Goal: Transaction & Acquisition: Purchase product/service

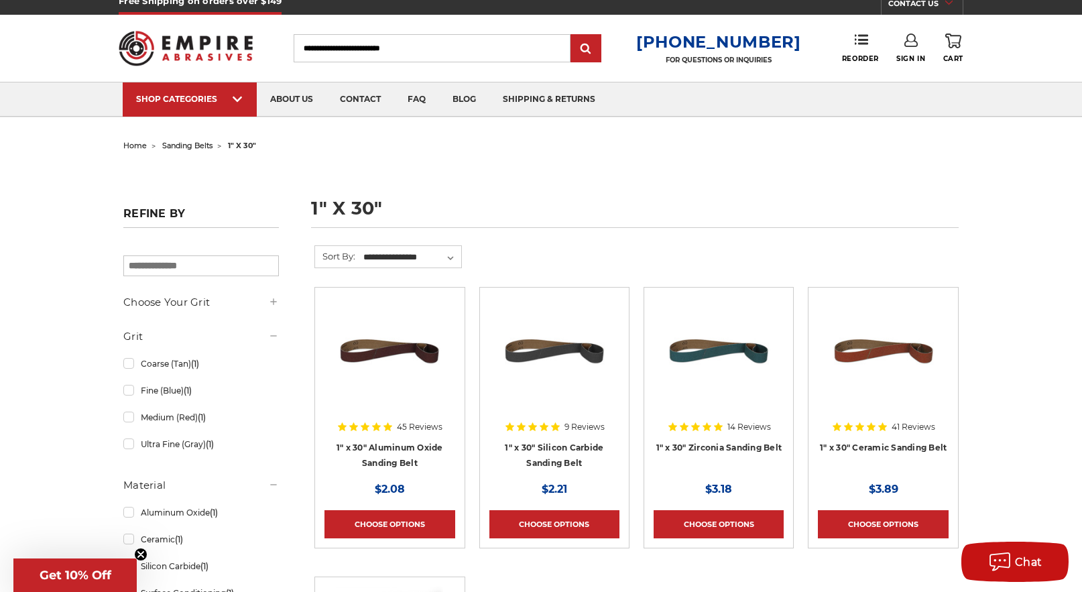
scroll to position [13, 0]
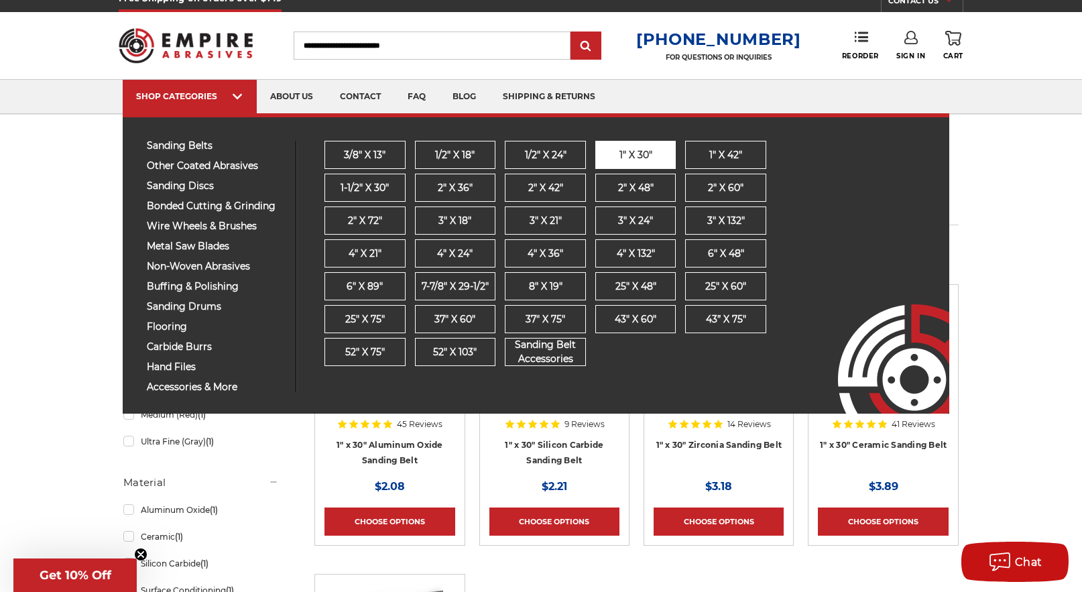
click at [605, 148] on link "1" x 30"" at bounding box center [635, 155] width 81 height 28
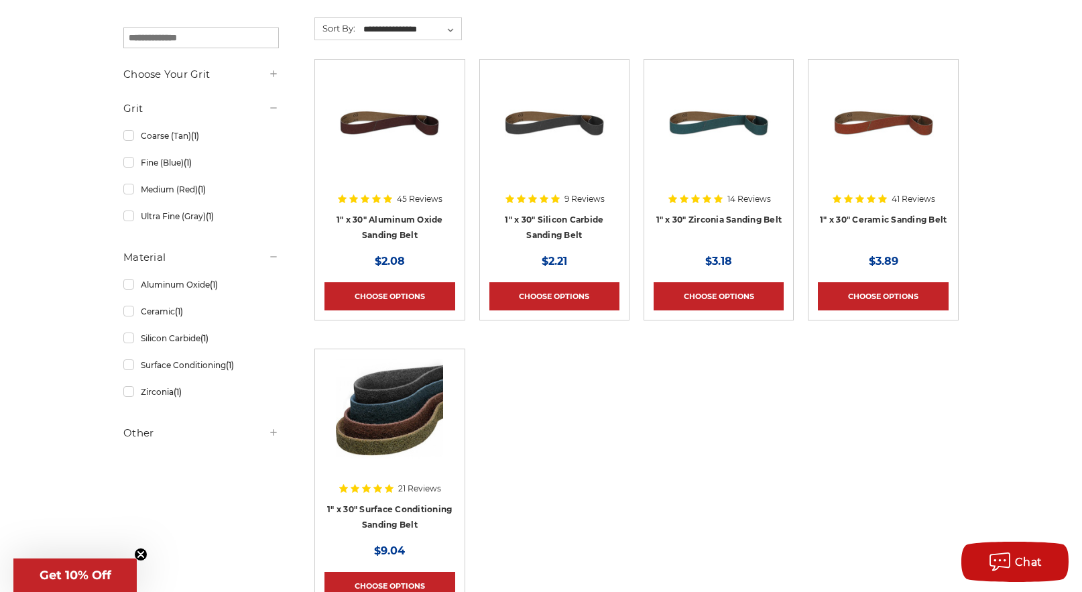
scroll to position [241, 0]
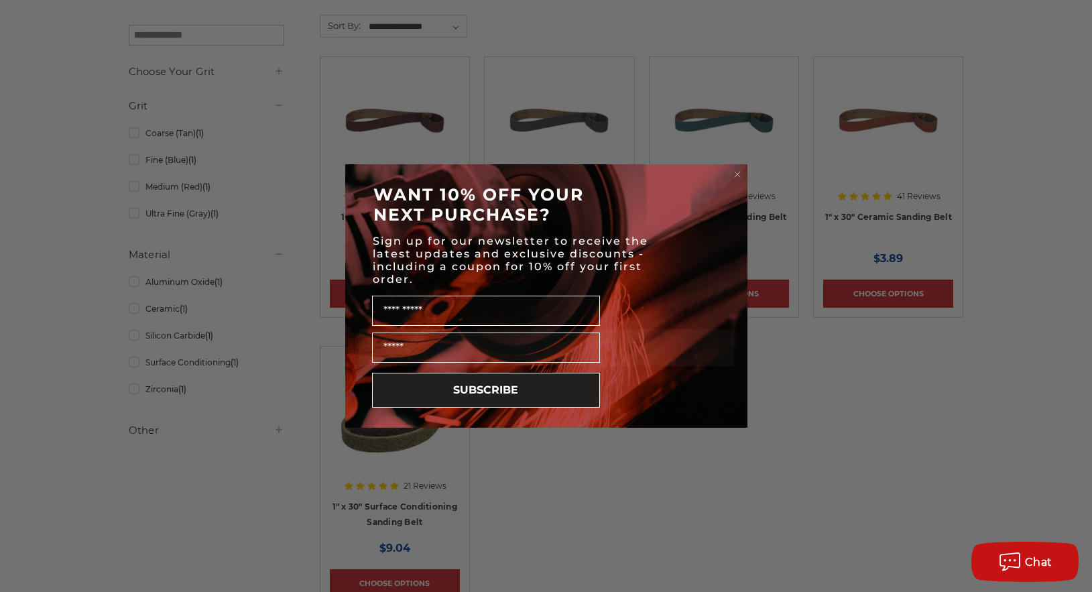
click at [737, 172] on circle "Close dialog" at bounding box center [737, 174] width 13 height 13
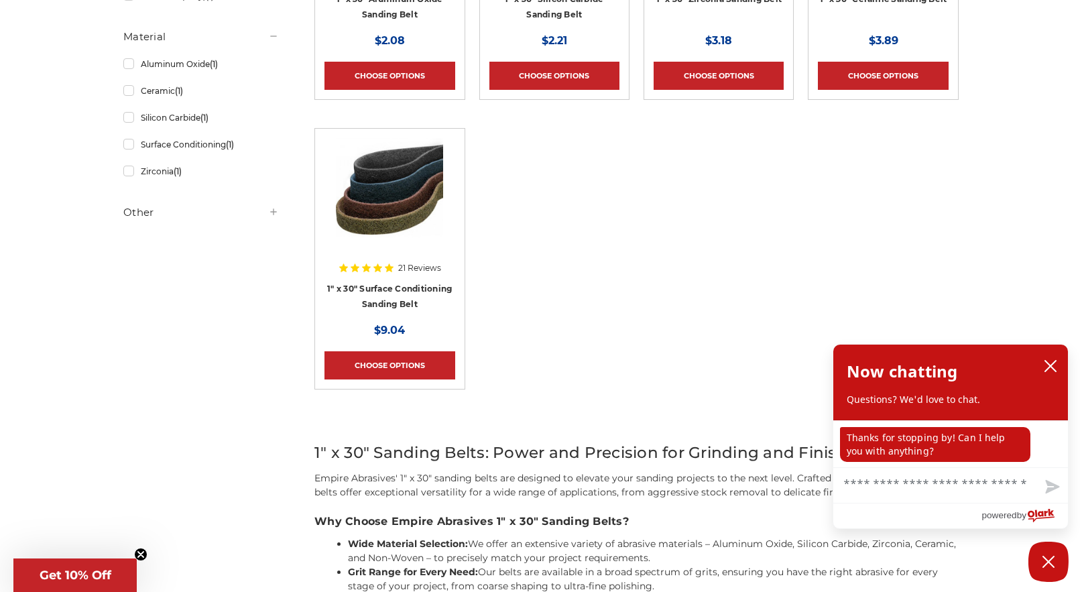
scroll to position [475, 0]
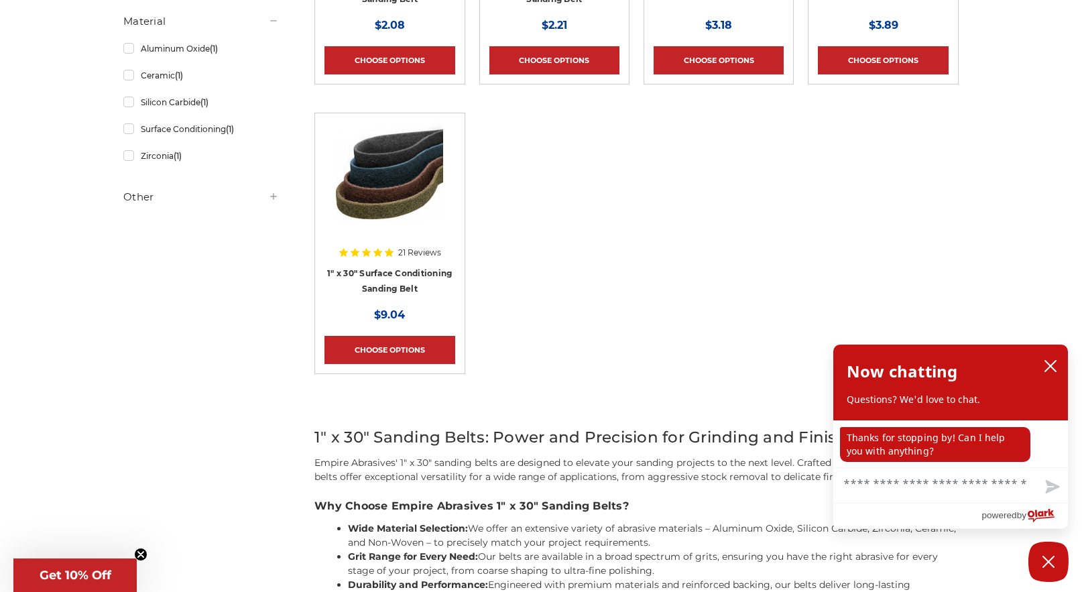
click at [381, 166] on img at bounding box center [389, 176] width 107 height 107
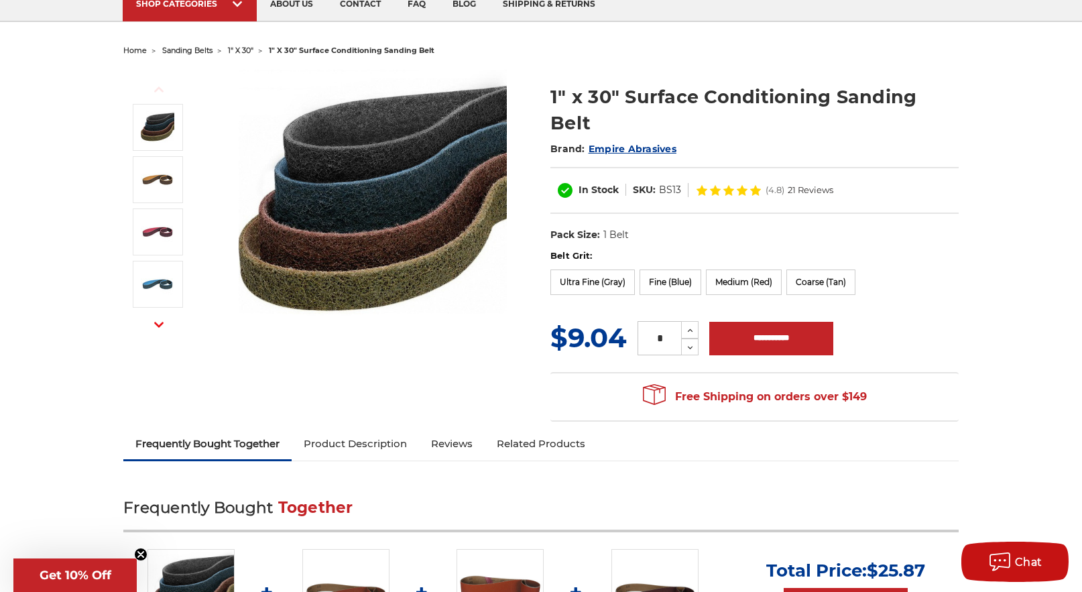
scroll to position [113, 0]
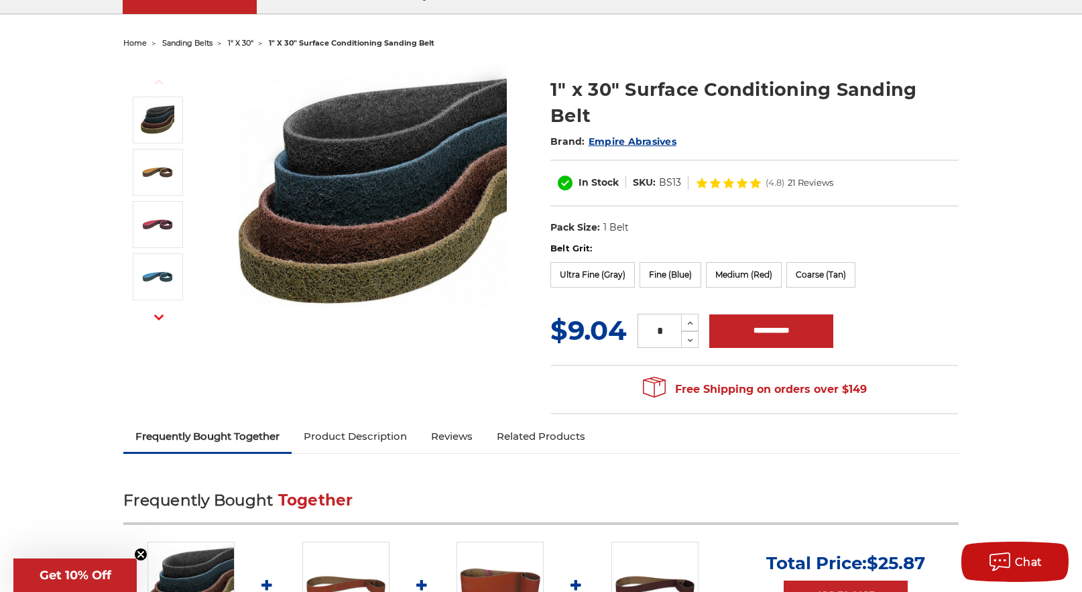
click at [389, 422] on link "Product Description" at bounding box center [355, 436] width 127 height 29
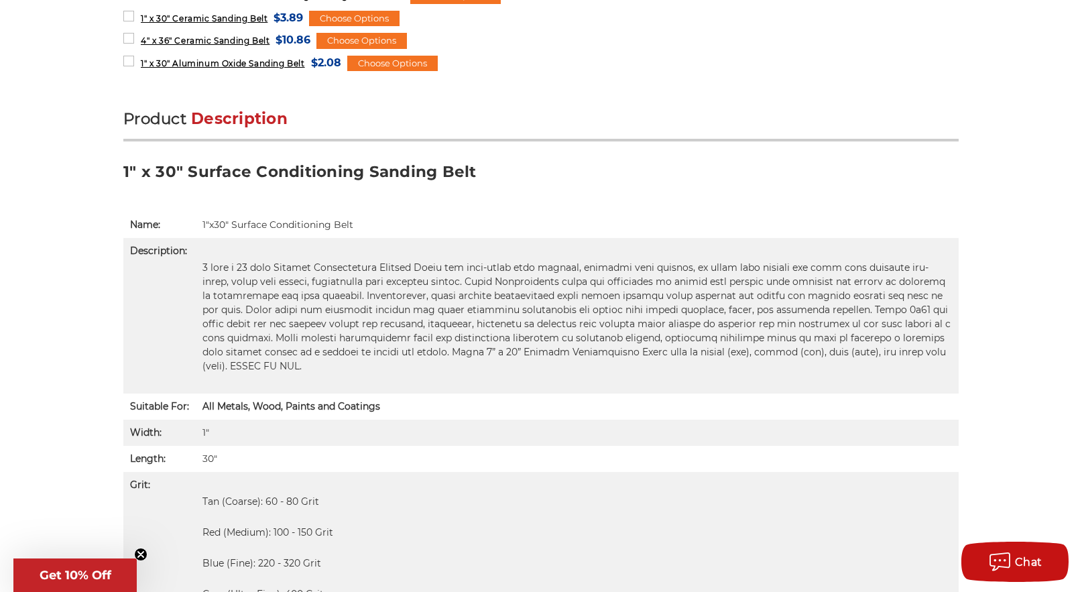
scroll to position [856, 0]
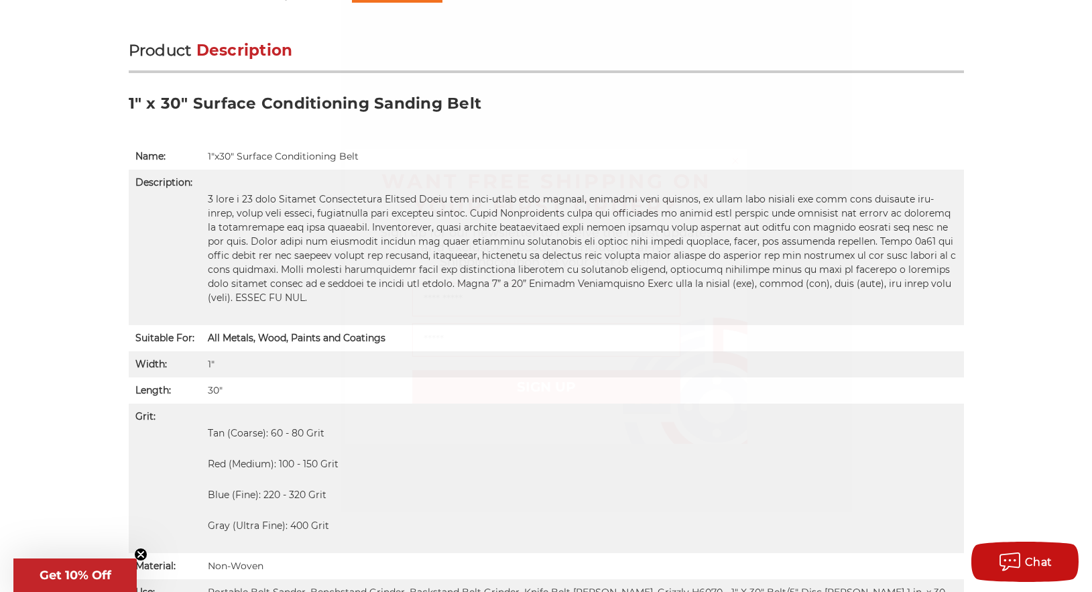
click at [735, 159] on icon "Close dialog" at bounding box center [735, 160] width 5 height 5
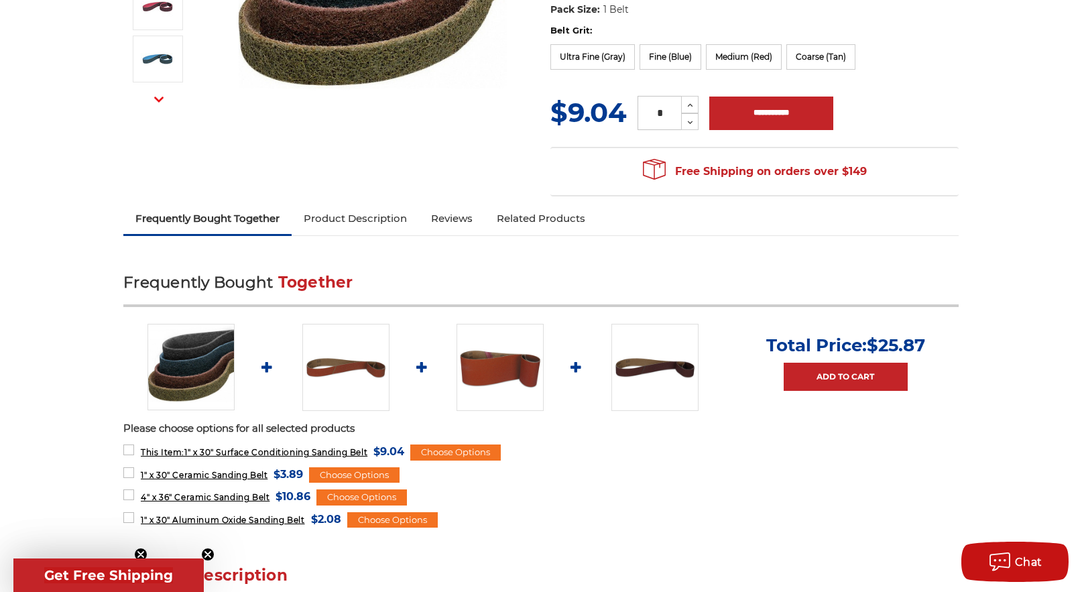
scroll to position [334, 0]
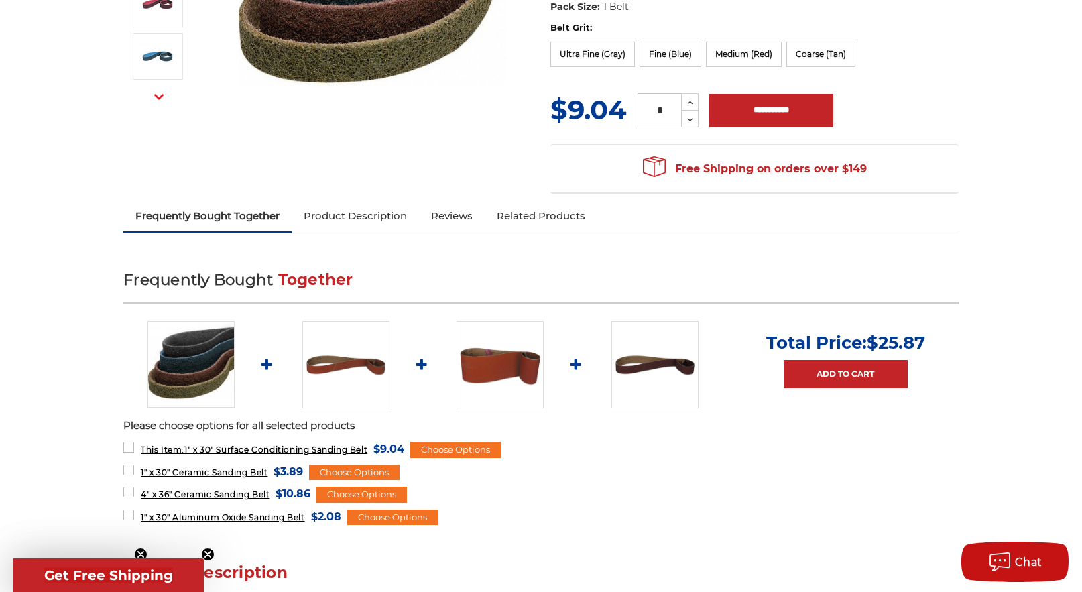
click at [360, 343] on img at bounding box center [345, 364] width 87 height 87
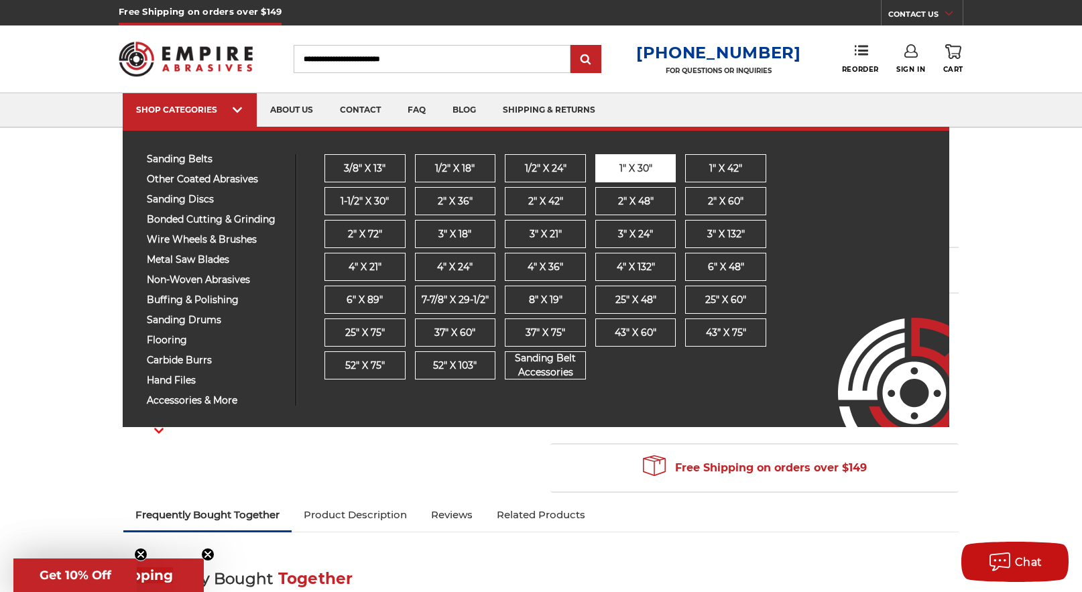
click at [631, 166] on span "1" x 30"" at bounding box center [635, 169] width 33 height 14
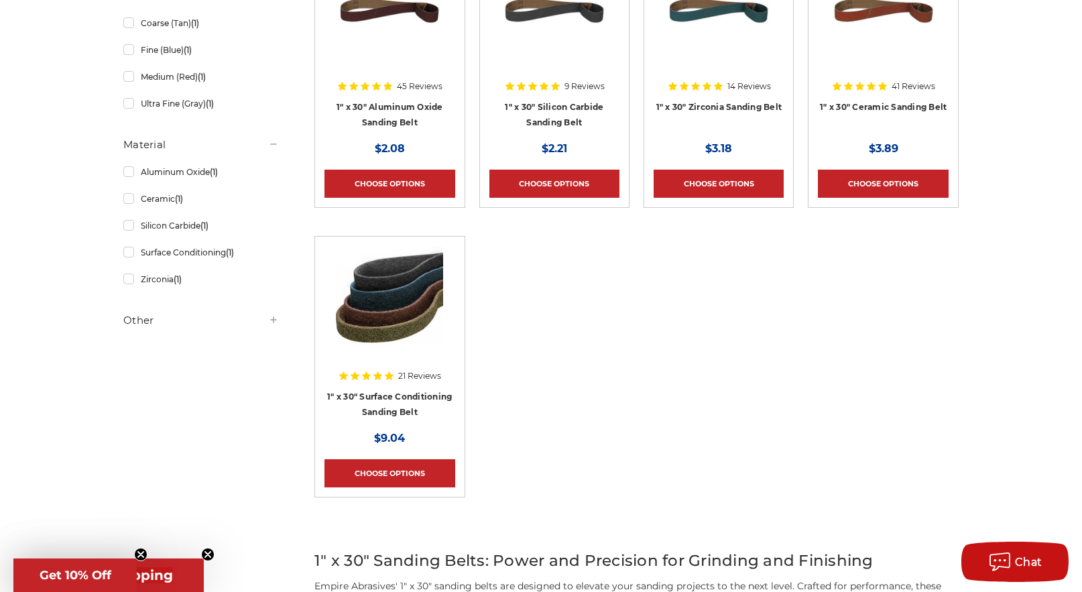
scroll to position [355, 0]
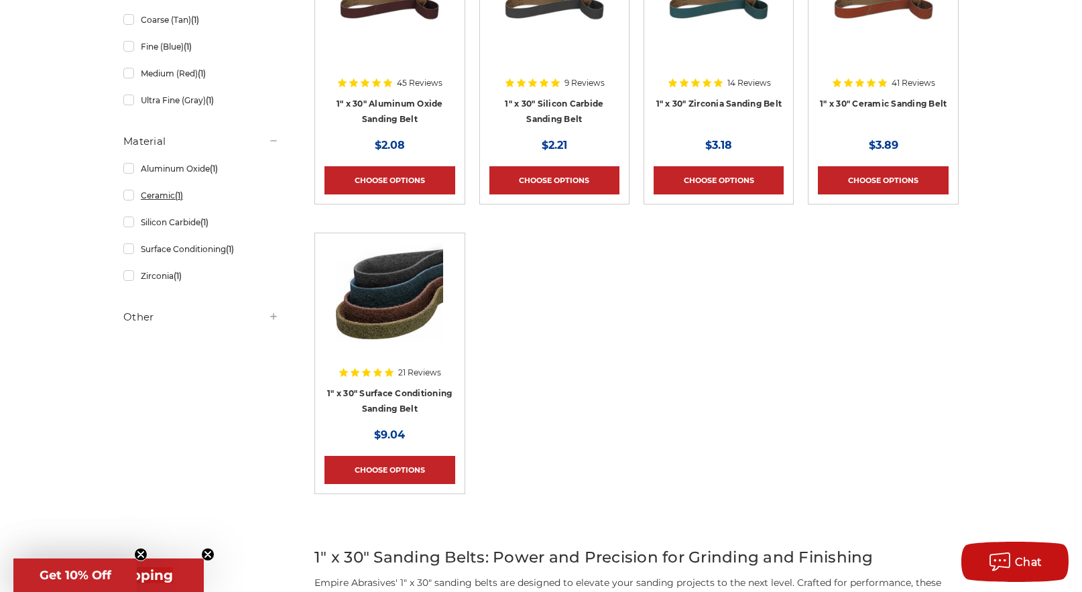
click at [125, 198] on link "Ceramic (1)" at bounding box center [201, 195] width 156 height 23
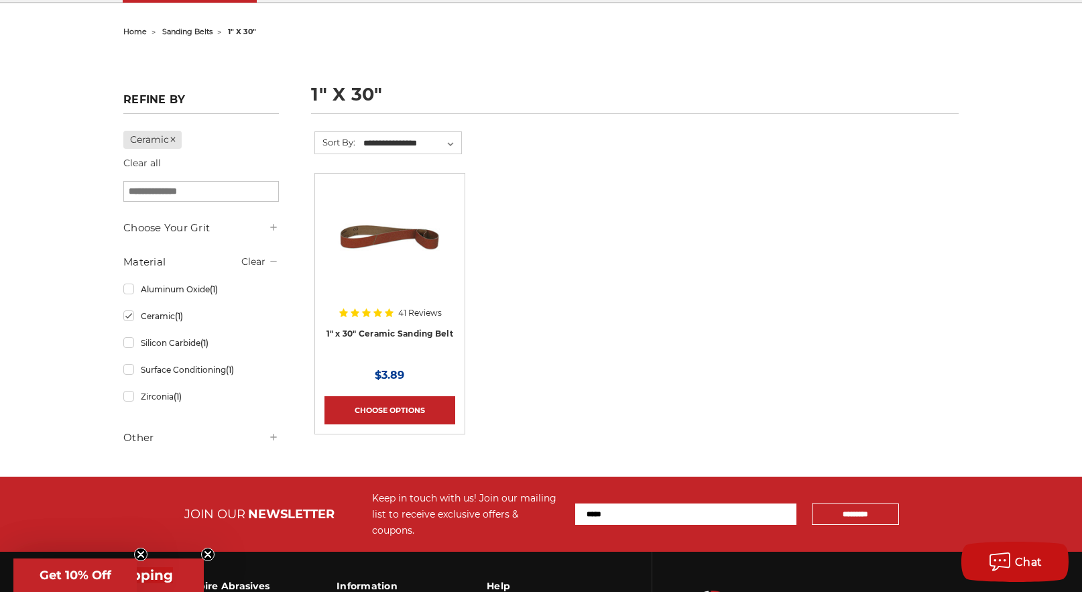
scroll to position [133, 0]
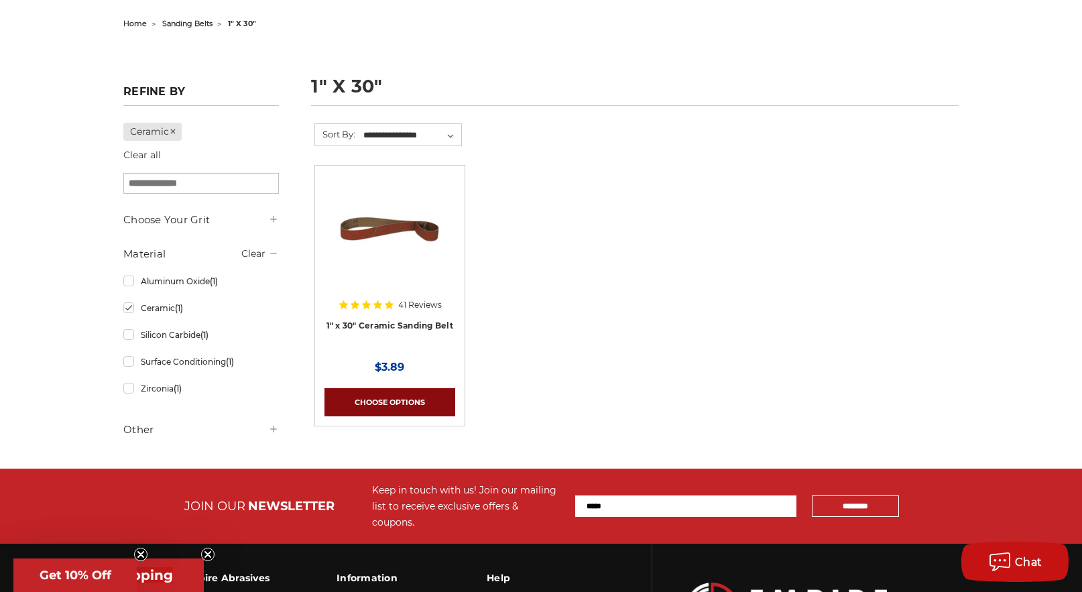
click at [393, 400] on link "Choose Options" at bounding box center [389, 402] width 130 height 28
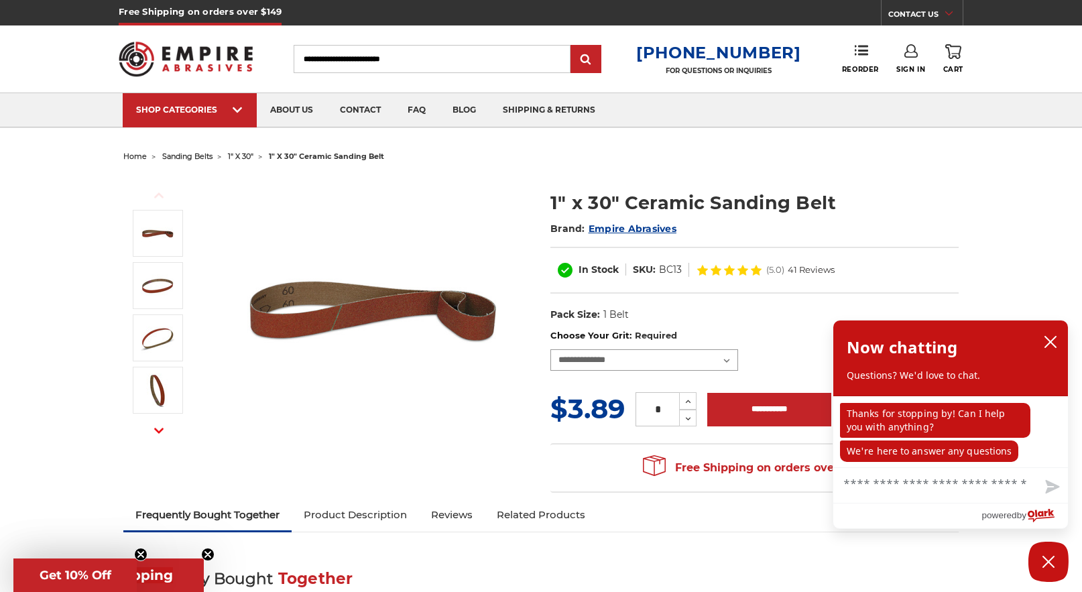
click at [723, 360] on select "**********" at bounding box center [644, 359] width 188 height 21
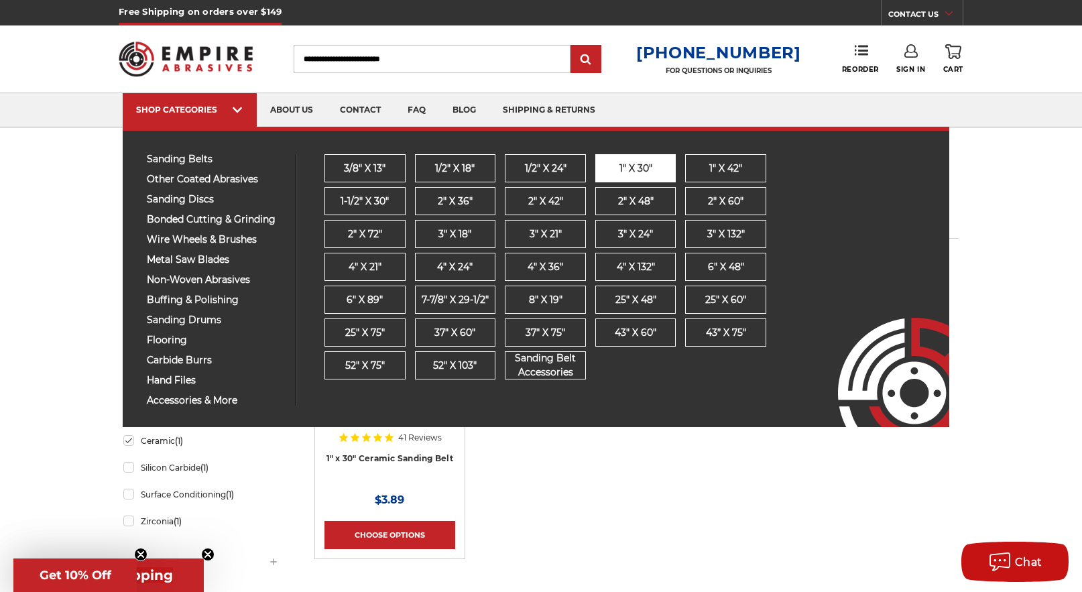
click at [632, 166] on span "1" x 30"" at bounding box center [635, 169] width 33 height 14
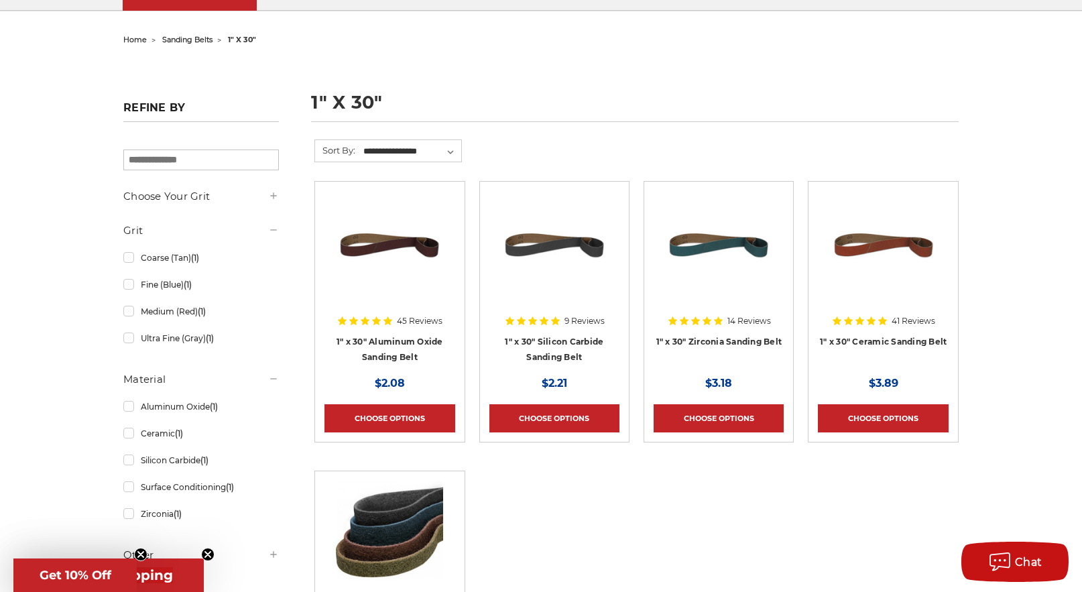
scroll to position [118, 0]
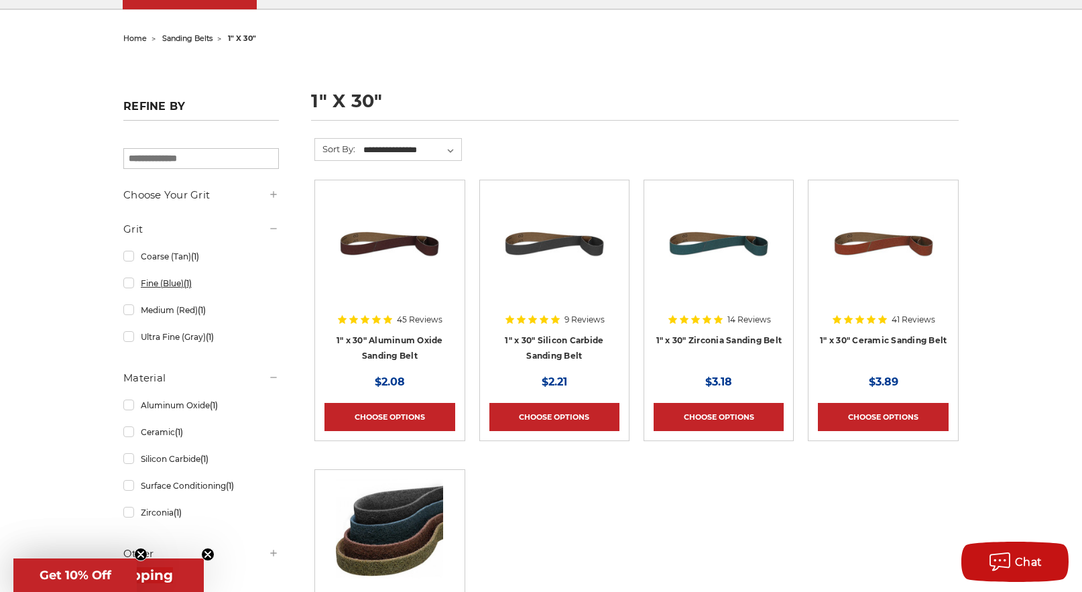
click at [127, 280] on link "Fine (Blue) (1)" at bounding box center [201, 282] width 156 height 23
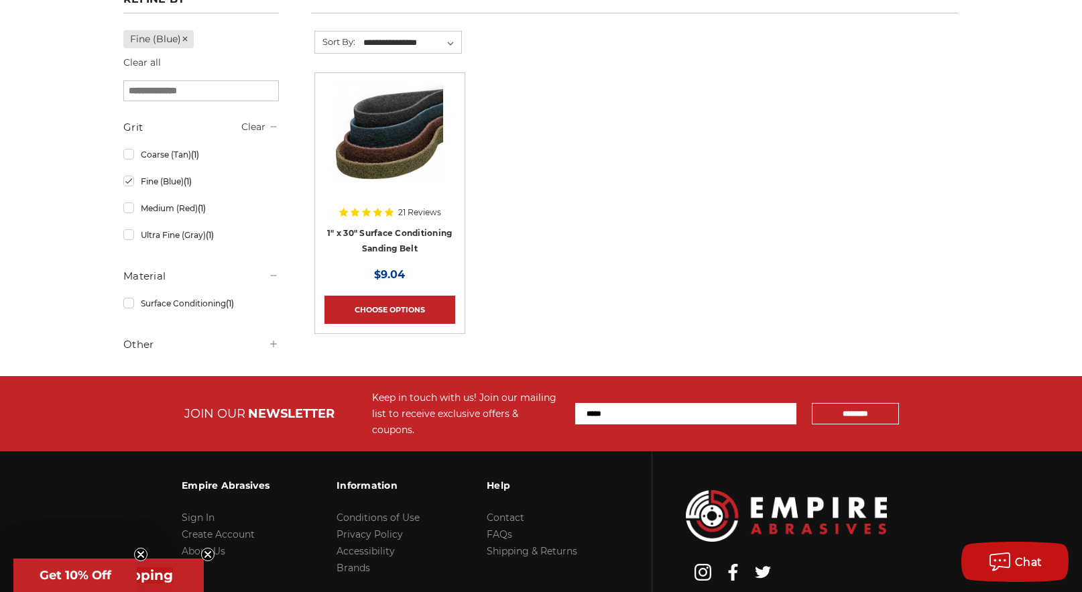
scroll to position [244, 0]
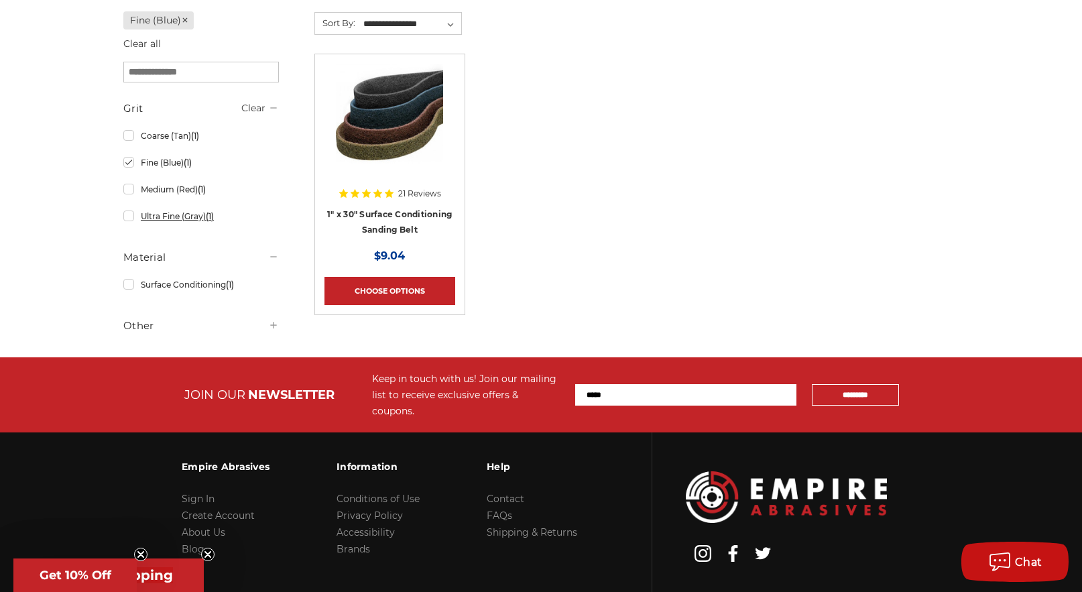
click at [126, 217] on link "Ultra Fine (Gray) (1)" at bounding box center [201, 215] width 156 height 23
